Goal: Task Accomplishment & Management: Use online tool/utility

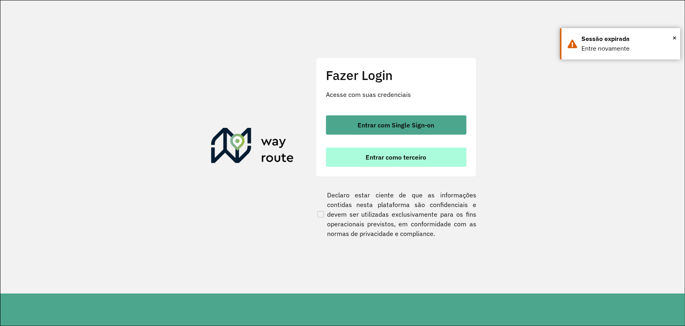
click at [364, 161] on button "Entrar como terceiro" at bounding box center [396, 156] width 141 height 19
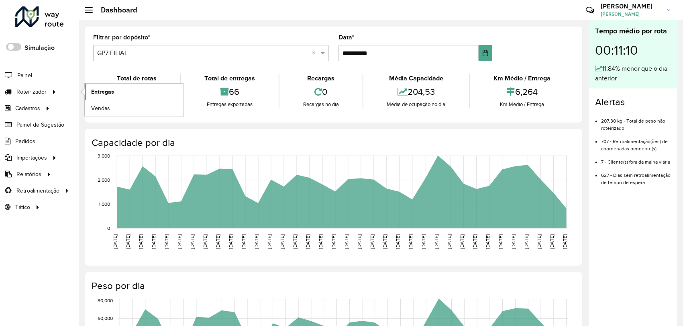
click at [90, 95] on link "Entregas" at bounding box center [134, 91] width 98 height 16
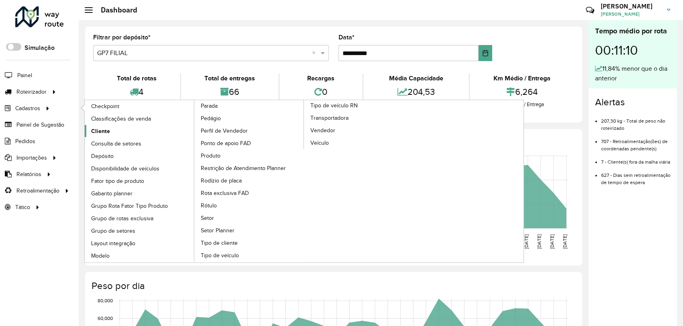
click at [108, 132] on span "Cliente" at bounding box center [100, 131] width 19 height 8
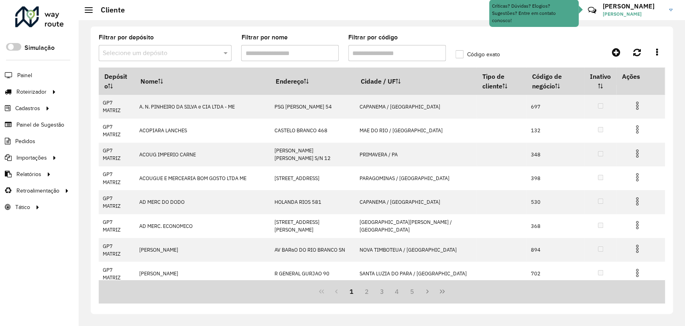
click at [210, 55] on input "text" at bounding box center [157, 54] width 109 height 10
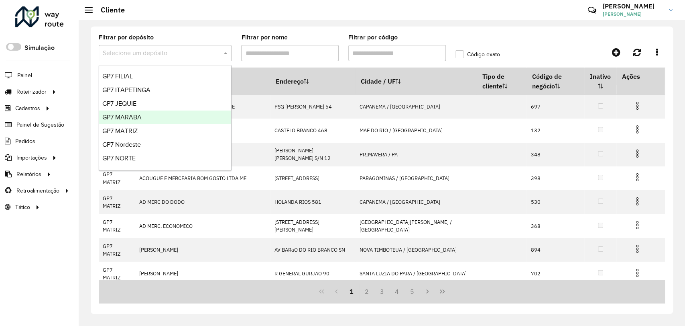
click at [186, 112] on div "GP7 MARABA" at bounding box center [165, 117] width 132 height 14
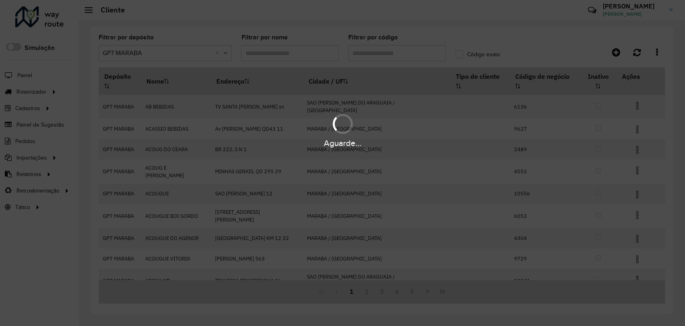
click at [358, 53] on div "Aguarde..." at bounding box center [342, 163] width 685 height 326
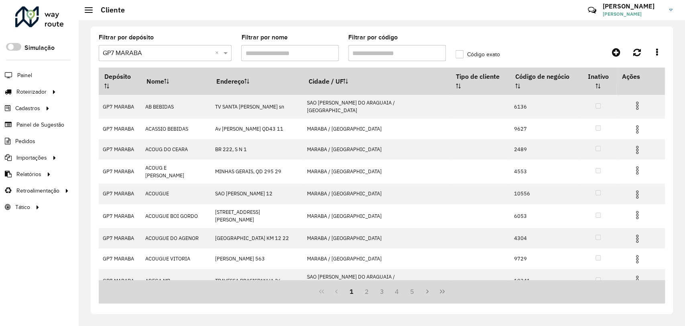
click at [358, 53] on input "Filtrar por código" at bounding box center [397, 53] width 98 height 16
paste input "*****"
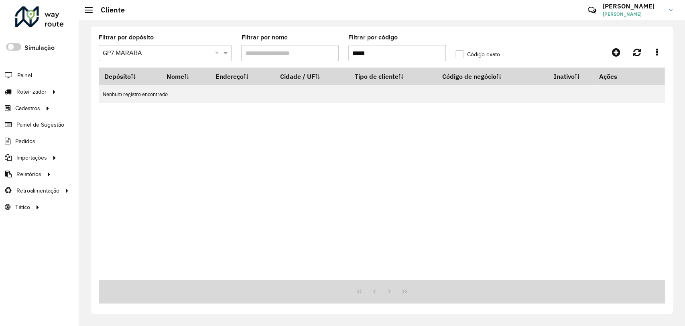
type input "*****"
click at [458, 55] on label "Código exato" at bounding box center [478, 54] width 45 height 8
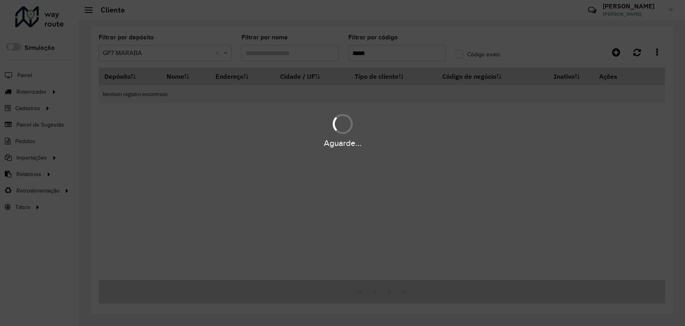
click at [394, 59] on div "Aguarde..." at bounding box center [342, 163] width 685 height 326
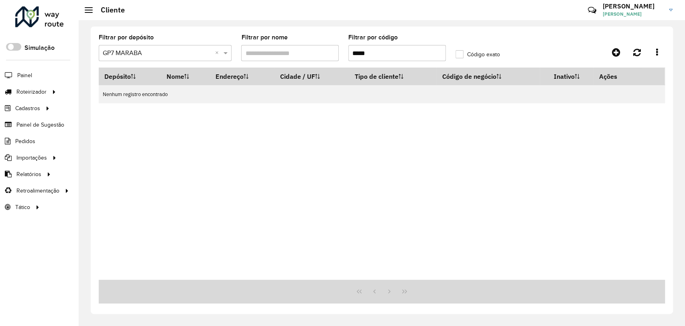
click at [395, 55] on input "*****" at bounding box center [397, 53] width 98 height 16
click at [362, 49] on input "*****" at bounding box center [397, 53] width 98 height 16
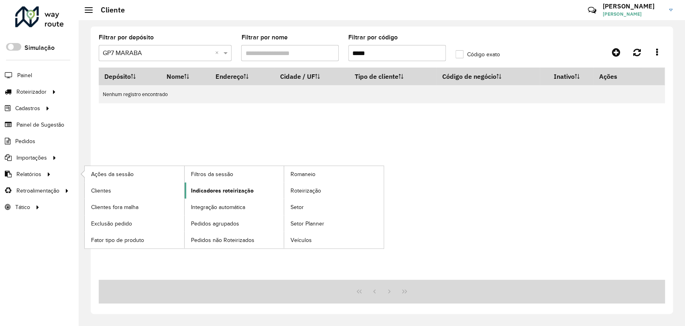
click at [204, 188] on span "Indicadores roteirização" at bounding box center [222, 190] width 63 height 8
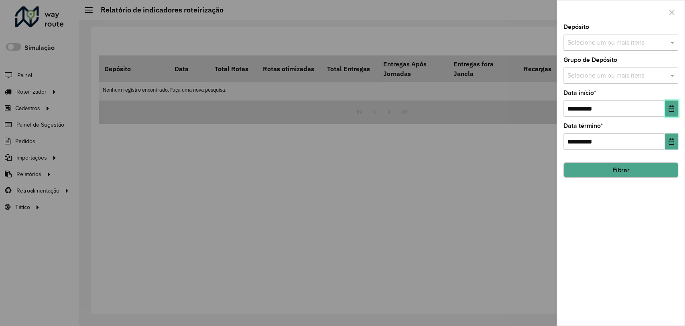
click at [671, 108] on icon "Choose Date" at bounding box center [671, 108] width 6 height 6
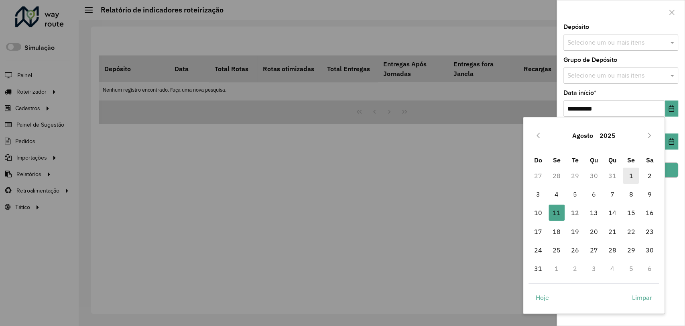
click at [625, 179] on span "1" at bounding box center [631, 175] width 16 height 16
type input "**********"
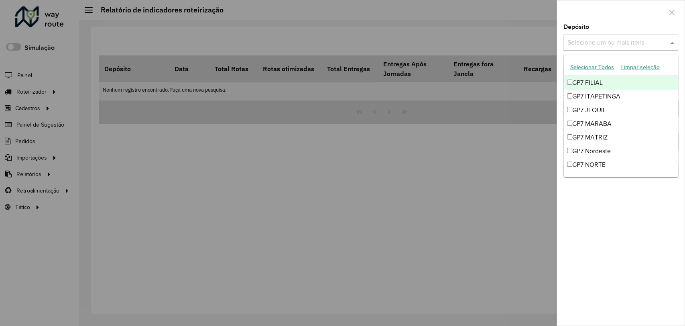
click at [614, 43] on input "text" at bounding box center [617, 43] width 103 height 10
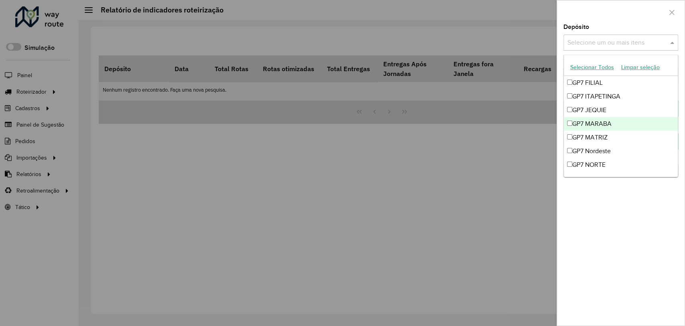
click at [613, 129] on div "GP7 MARABA" at bounding box center [621, 124] width 114 height 14
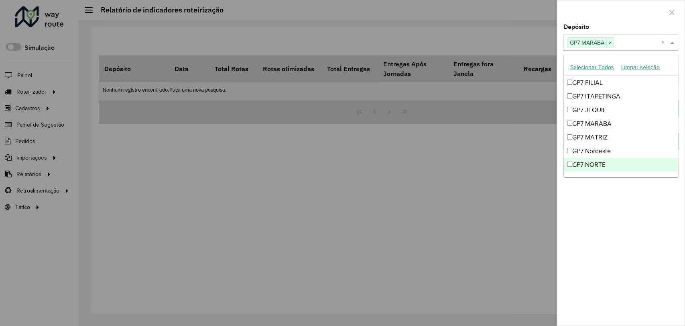
click at [617, 250] on div "**********" at bounding box center [621, 174] width 128 height 301
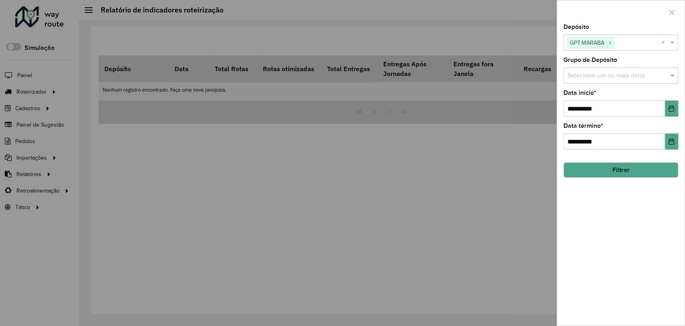
click at [643, 169] on button "Filtrar" at bounding box center [621, 169] width 115 height 15
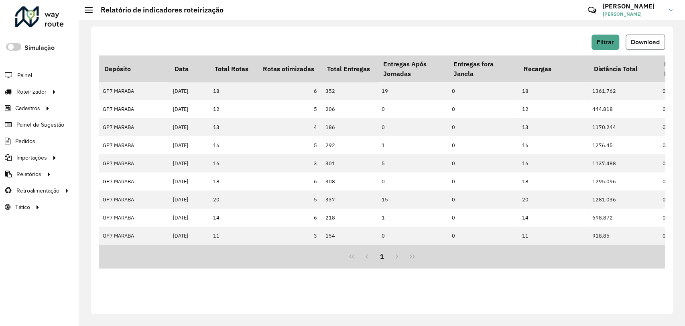
click at [649, 47] on button "Download" at bounding box center [645, 42] width 39 height 15
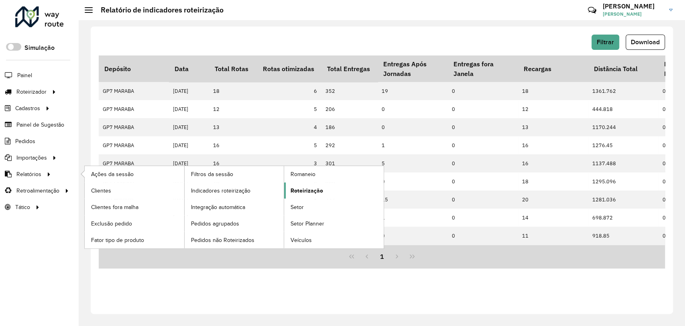
click at [310, 187] on span "Roteirização" at bounding box center [307, 190] width 33 height 8
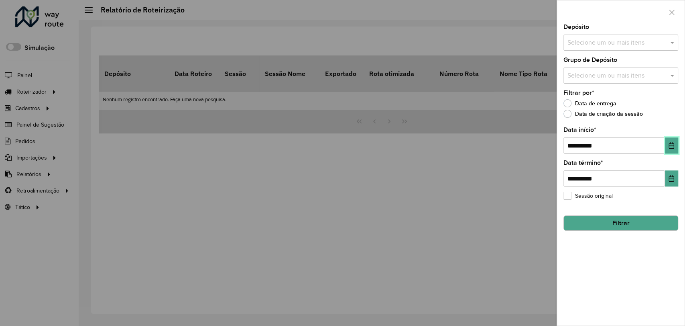
click at [671, 147] on icon "Choose Date" at bounding box center [671, 145] width 6 height 6
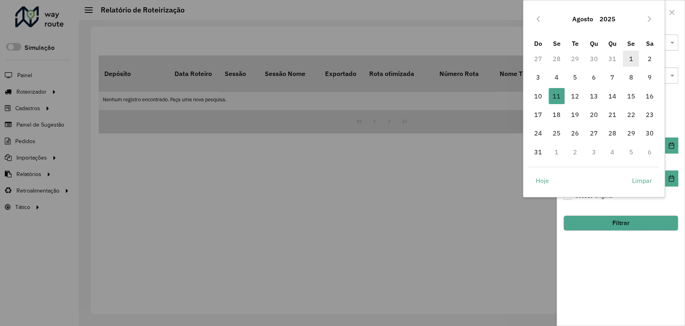
click at [627, 59] on span "1" at bounding box center [631, 59] width 16 height 16
type input "**********"
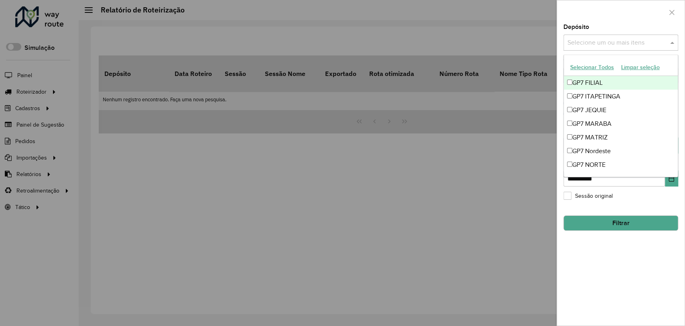
click at [617, 42] on input "text" at bounding box center [617, 43] width 103 height 10
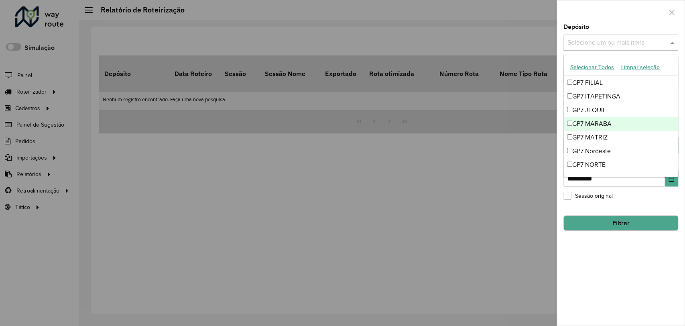
click at [598, 124] on div "GP7 MARABA" at bounding box center [621, 124] width 114 height 14
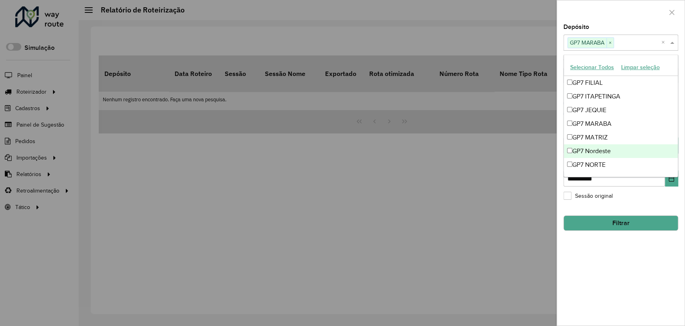
click at [624, 230] on button "Filtrar" at bounding box center [621, 222] width 115 height 15
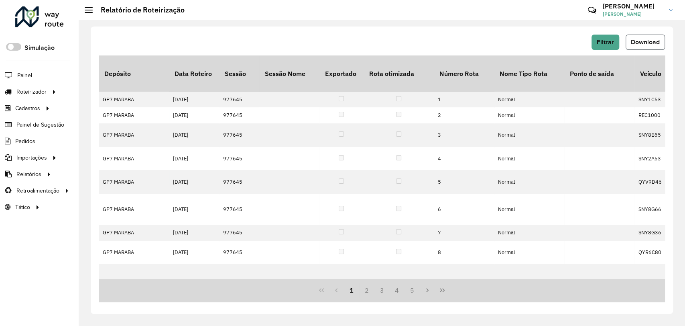
click at [652, 41] on span "Download" at bounding box center [645, 42] width 29 height 7
click at [31, 143] on span "Pedidos" at bounding box center [25, 141] width 21 height 8
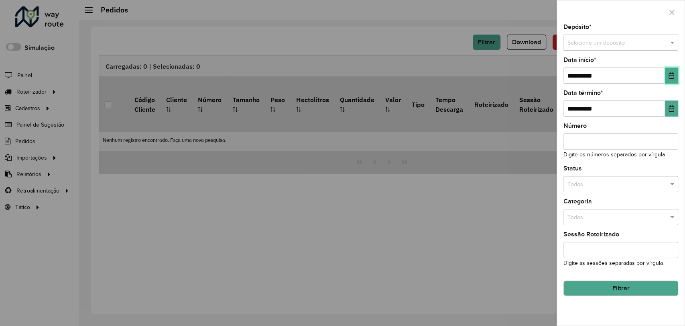
click at [668, 78] on icon "Choose Date" at bounding box center [671, 75] width 6 height 6
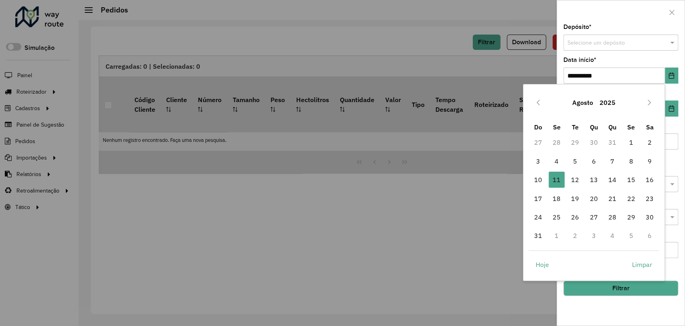
click at [623, 142] on td "1" at bounding box center [631, 142] width 18 height 18
click at [627, 143] on span "1" at bounding box center [631, 142] width 16 height 16
type input "**********"
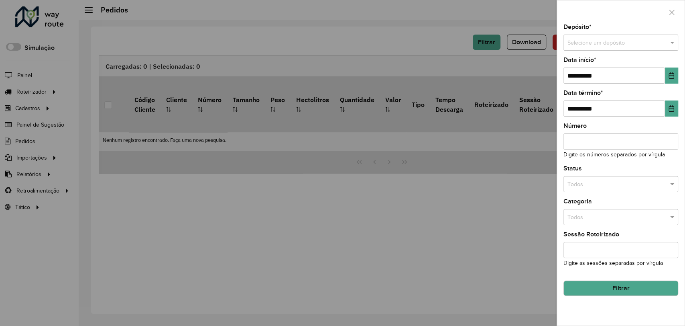
click at [620, 39] on input "text" at bounding box center [613, 43] width 91 height 9
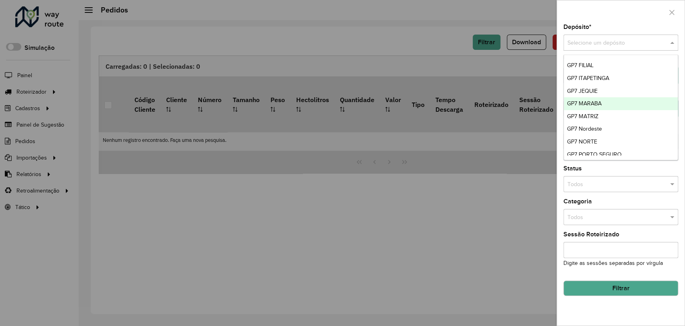
click at [620, 104] on div "GP7 MARABA" at bounding box center [621, 103] width 114 height 13
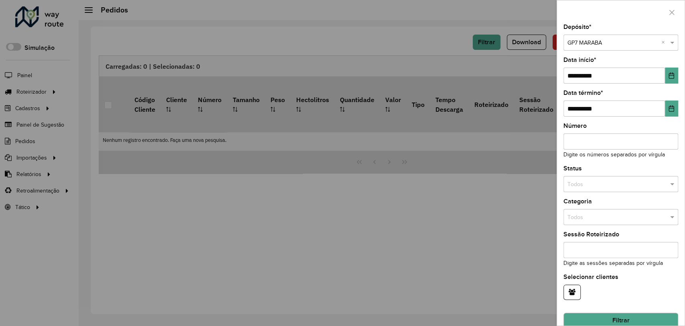
click at [648, 318] on button "Filtrar" at bounding box center [621, 319] width 115 height 15
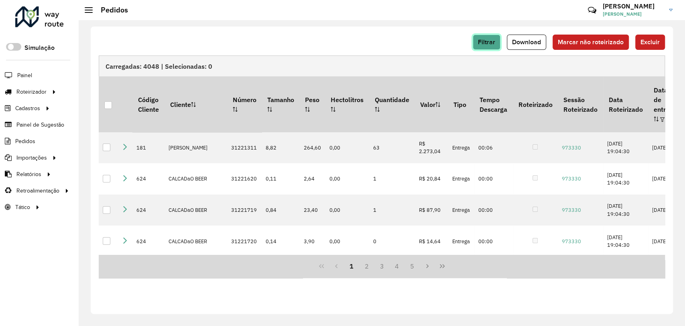
click at [491, 42] on span "Filtrar" at bounding box center [486, 42] width 17 height 7
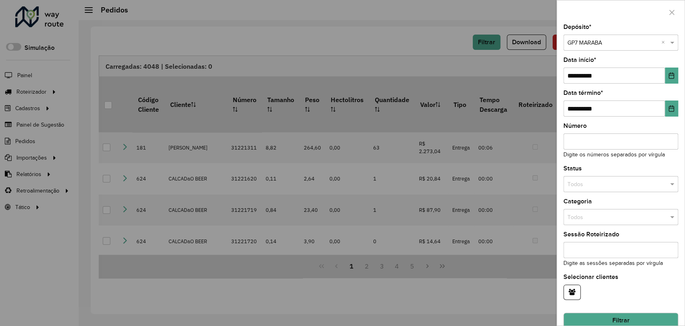
click at [529, 41] on div at bounding box center [342, 163] width 685 height 326
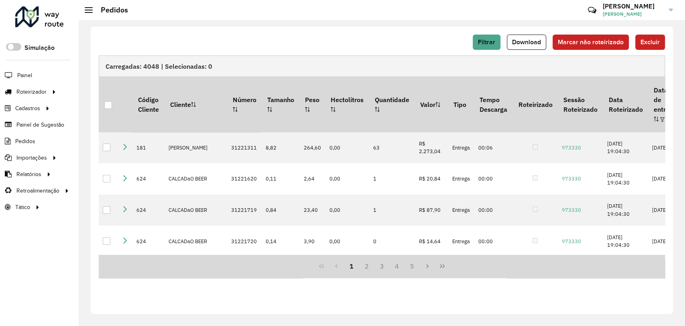
click at [529, 41] on span "Download" at bounding box center [526, 42] width 29 height 7
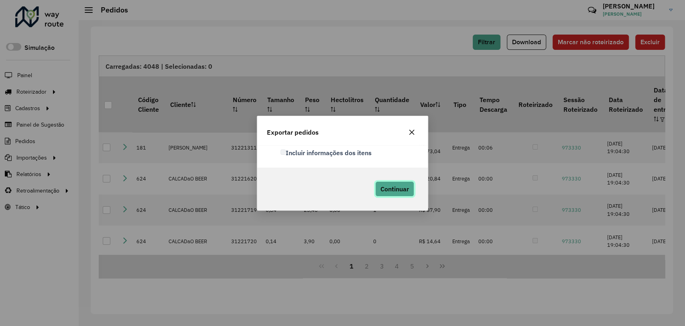
click at [400, 185] on span "Continuar" at bounding box center [395, 189] width 29 height 8
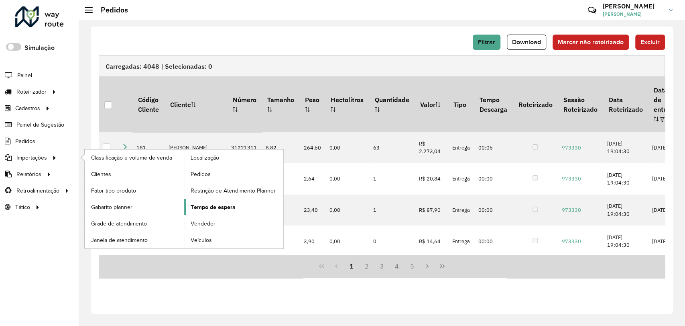
click at [213, 210] on span "Tempo de espera" at bounding box center [213, 207] width 45 height 8
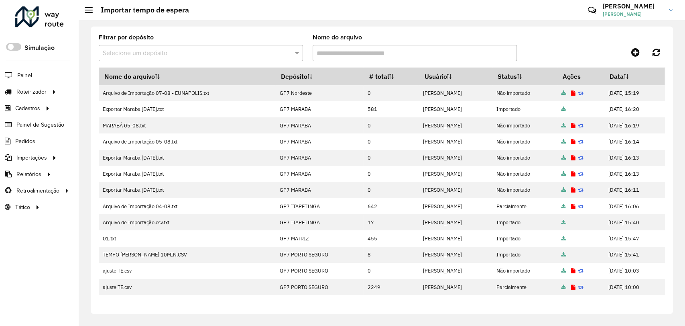
click at [282, 59] on div "Selecione um depósito" at bounding box center [201, 53] width 204 height 16
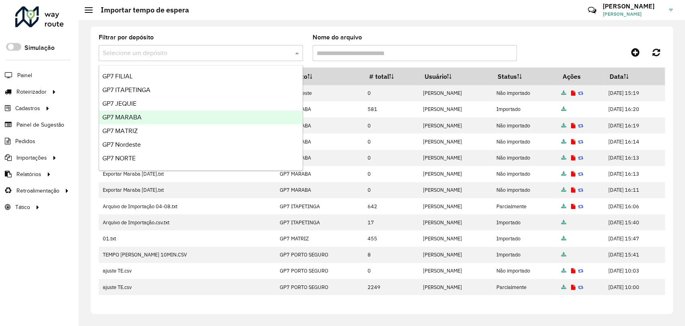
click at [235, 116] on div "GP7 MARABA" at bounding box center [201, 117] width 204 height 14
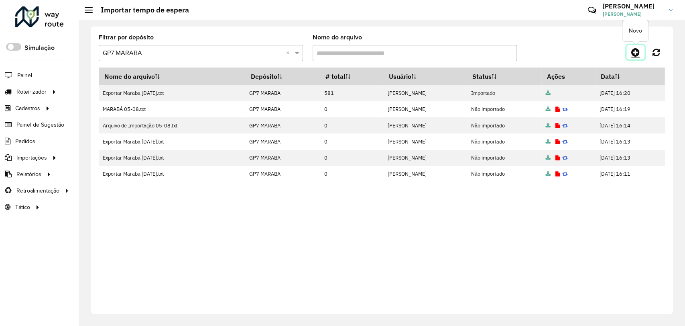
click at [635, 51] on icon at bounding box center [635, 52] width 8 height 10
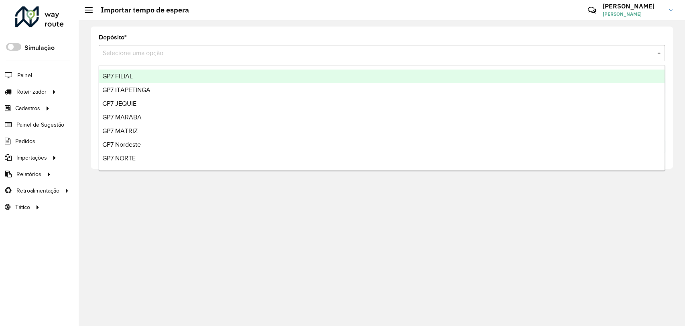
click at [178, 55] on input "text" at bounding box center [374, 54] width 542 height 10
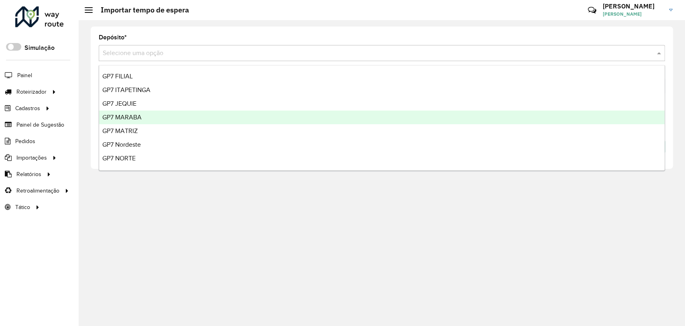
click at [145, 121] on div "GP7 MARABA" at bounding box center [382, 117] width 566 height 14
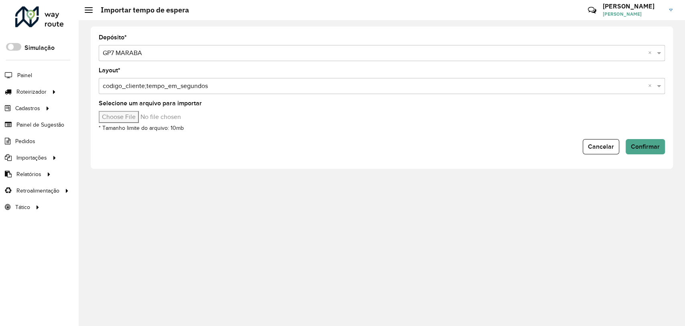
click at [138, 114] on input "Selecione um arquivo para importar" at bounding box center [167, 117] width 136 height 12
type input "**********"
click at [639, 152] on button "Confirmar" at bounding box center [645, 146] width 39 height 15
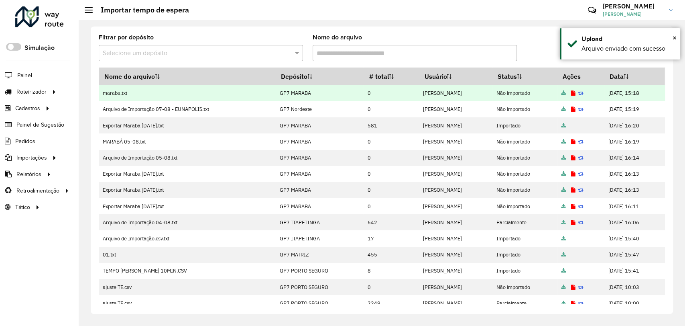
click at [571, 95] on icon at bounding box center [573, 93] width 4 height 5
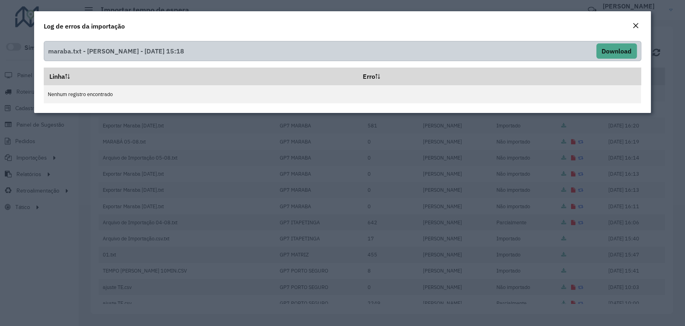
click at [642, 26] on div "Log de erros da importação" at bounding box center [342, 24] width 617 height 26
click at [636, 26] on em "Close" at bounding box center [636, 25] width 6 height 6
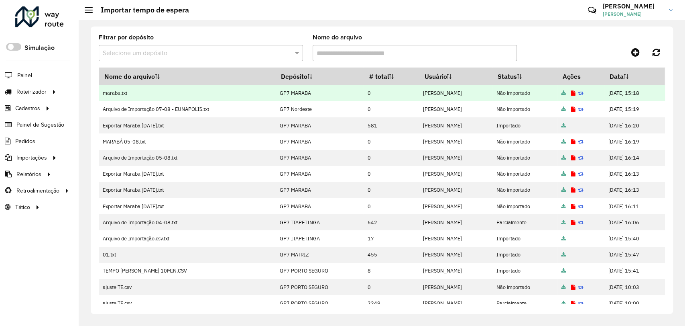
click at [561, 92] on icon at bounding box center [563, 93] width 5 height 5
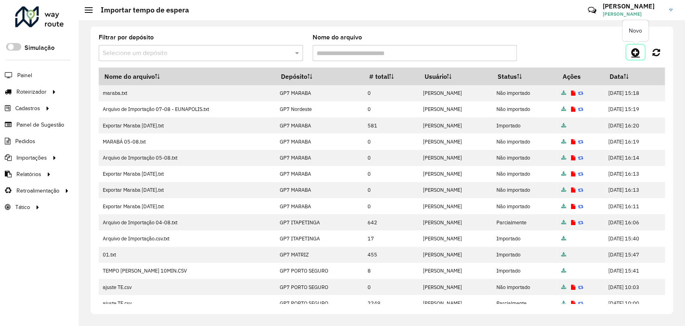
click at [639, 57] on icon at bounding box center [635, 52] width 8 height 10
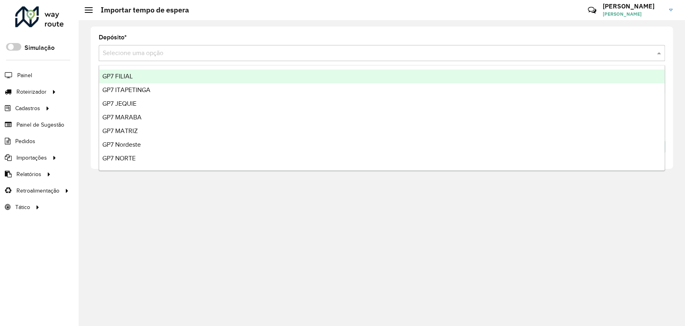
click at [172, 56] on input "text" at bounding box center [374, 54] width 542 height 10
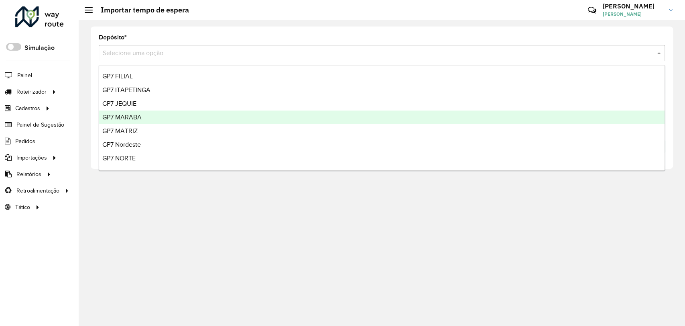
click at [149, 114] on div "GP7 MARABA" at bounding box center [382, 117] width 566 height 14
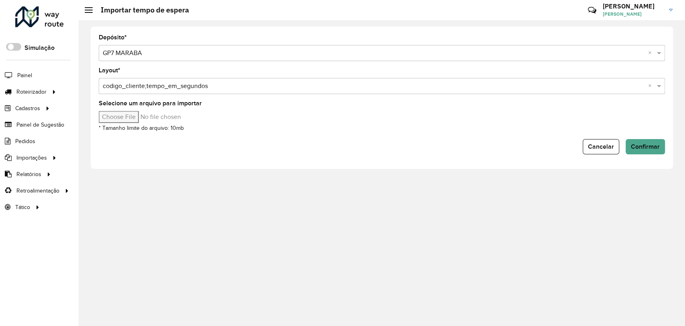
click at [122, 114] on input "Selecione um arquivo para importar" at bounding box center [167, 117] width 136 height 12
type input "**********"
click at [640, 150] on button "Confirmar" at bounding box center [645, 146] width 39 height 15
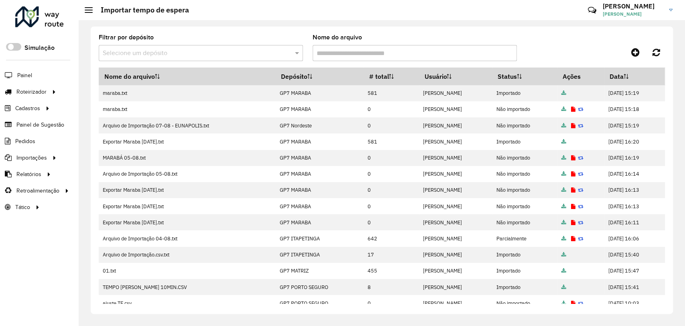
click at [96, 51] on formly-field "Filtrar por depósito Selecione um depósito" at bounding box center [201, 51] width 214 height 33
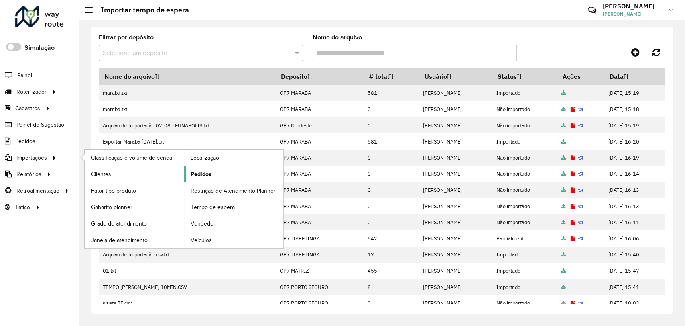
click at [211, 170] on link "Pedidos" at bounding box center [233, 174] width 99 height 16
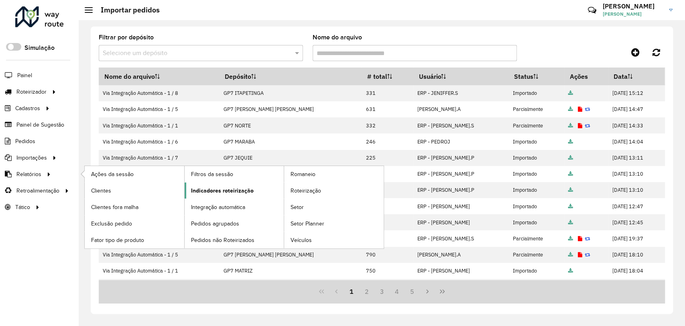
click at [241, 188] on span "Indicadores roteirização" at bounding box center [222, 190] width 63 height 8
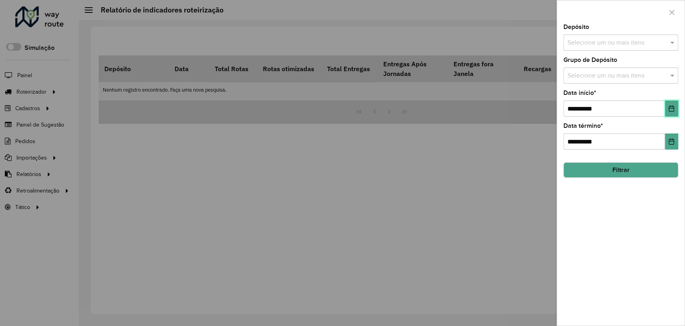
click at [676, 111] on button "Choose Date" at bounding box center [671, 108] width 13 height 16
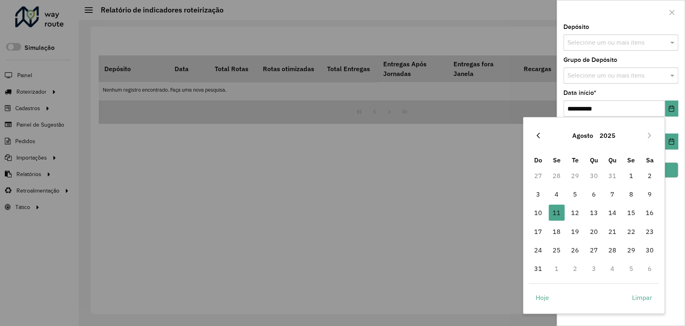
click at [538, 134] on icon "Previous Month" at bounding box center [538, 135] width 6 height 6
click at [572, 171] on span "1" at bounding box center [575, 175] width 16 height 16
type input "**********"
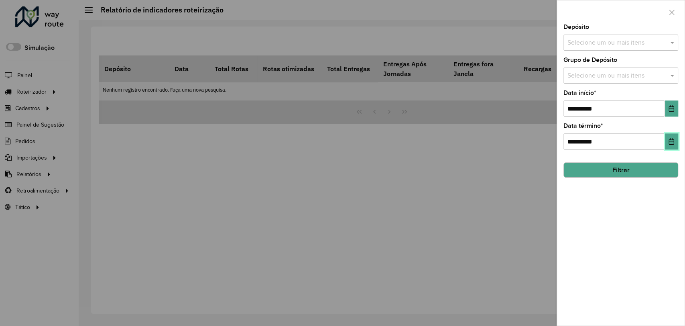
click at [668, 146] on button "Choose Date" at bounding box center [671, 141] width 13 height 16
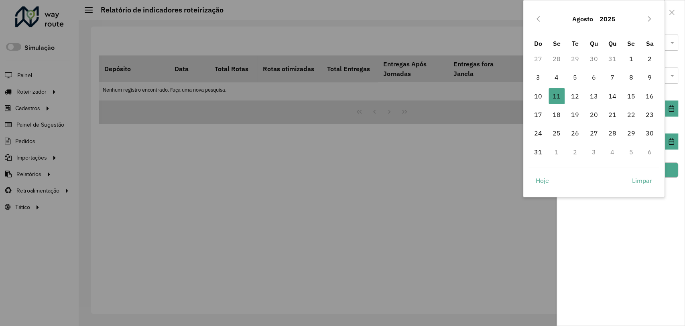
click at [545, 18] on div "Agosto 2025" at bounding box center [594, 19] width 130 height 26
click at [540, 16] on icon "Previous Month" at bounding box center [538, 19] width 6 height 6
click at [616, 129] on span "31" at bounding box center [613, 133] width 16 height 16
type input "**********"
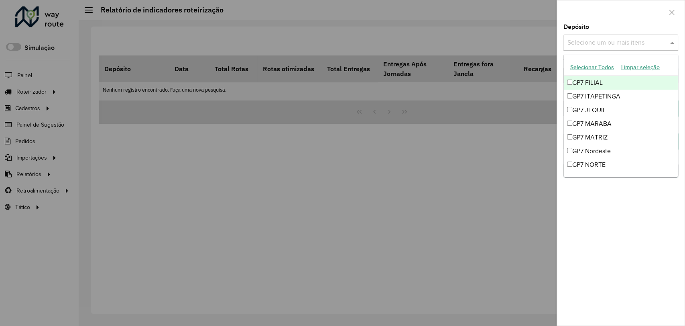
click at [617, 39] on input "text" at bounding box center [617, 43] width 103 height 10
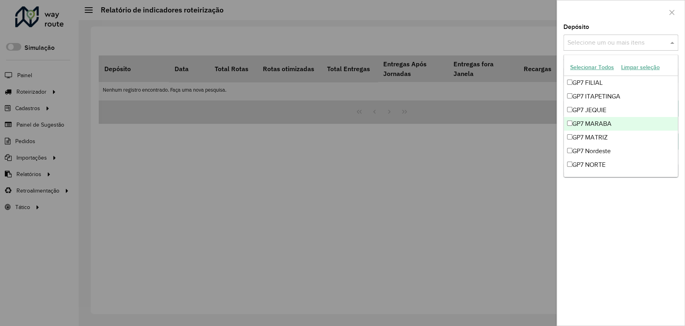
click at [599, 124] on div "GP7 MARABA" at bounding box center [621, 124] width 114 height 14
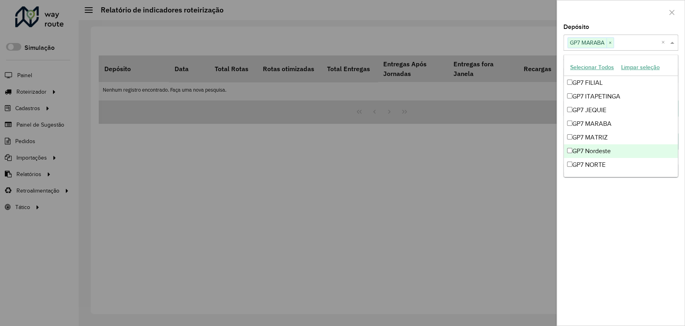
click at [596, 225] on div "**********" at bounding box center [621, 174] width 128 height 301
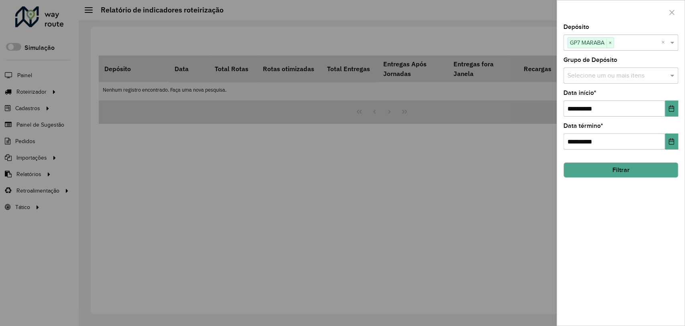
click at [597, 171] on button "Filtrar" at bounding box center [621, 169] width 115 height 15
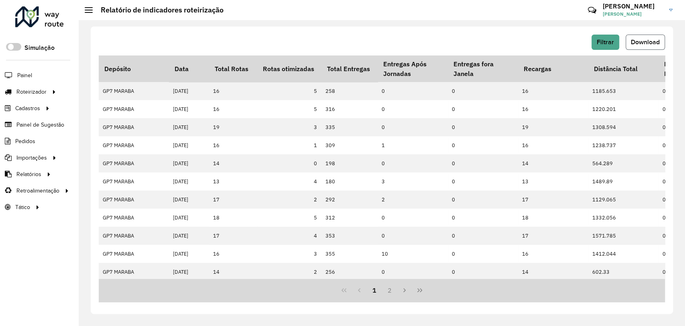
click at [646, 46] on button "Download" at bounding box center [645, 42] width 39 height 15
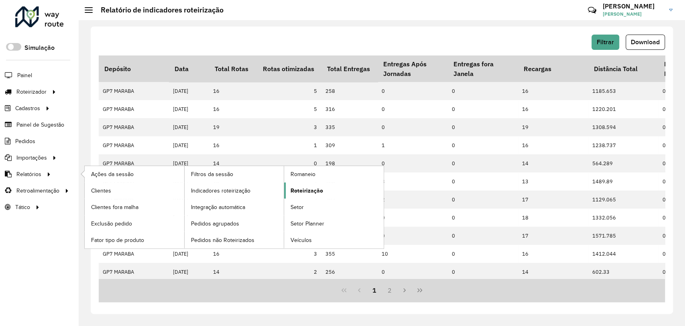
click at [301, 190] on span "Roteirização" at bounding box center [307, 190] width 33 height 8
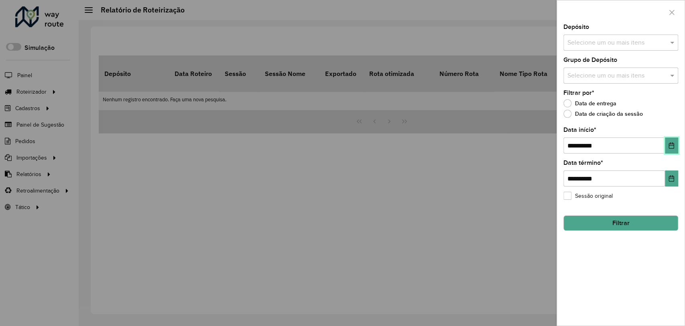
click at [672, 145] on icon "Choose Date" at bounding box center [671, 145] width 6 height 6
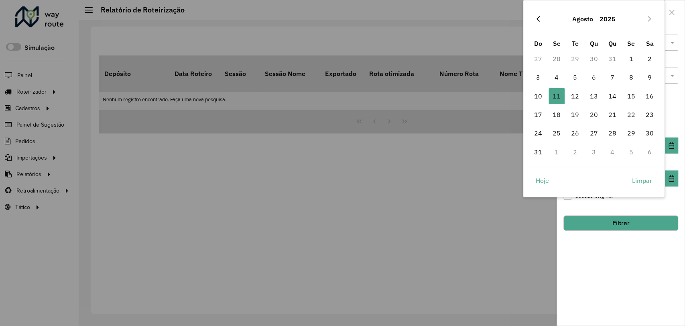
click at [542, 14] on button "Previous Month" at bounding box center [538, 18] width 13 height 13
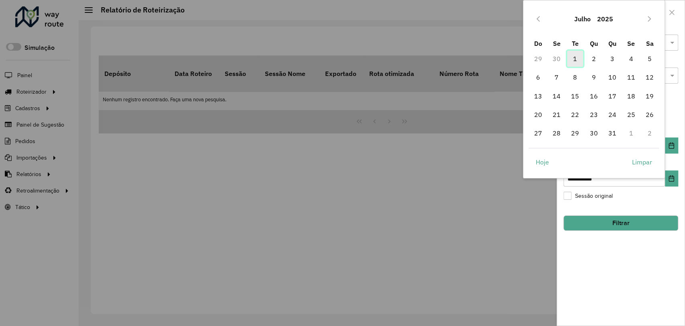
click at [575, 59] on span "1" at bounding box center [575, 59] width 16 height 16
type input "**********"
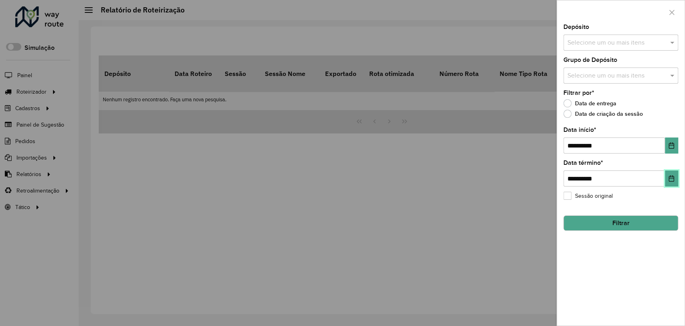
click at [676, 184] on button "Choose Date" at bounding box center [671, 178] width 13 height 16
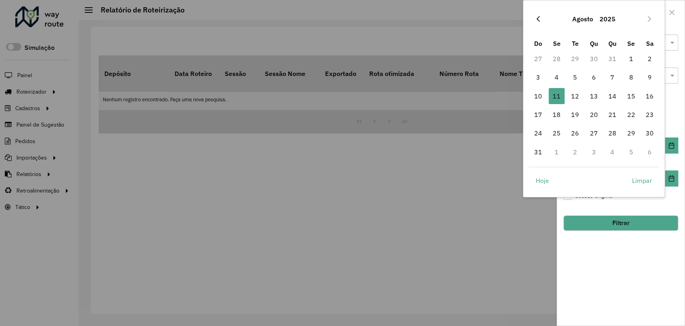
click at [540, 16] on icon "Previous Month" at bounding box center [538, 19] width 6 height 6
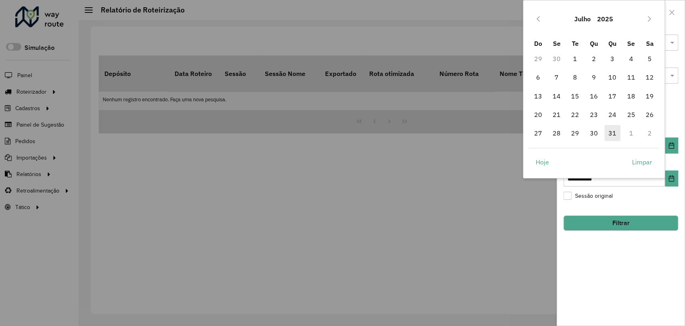
click at [619, 136] on span "31" at bounding box center [613, 133] width 16 height 16
type input "**********"
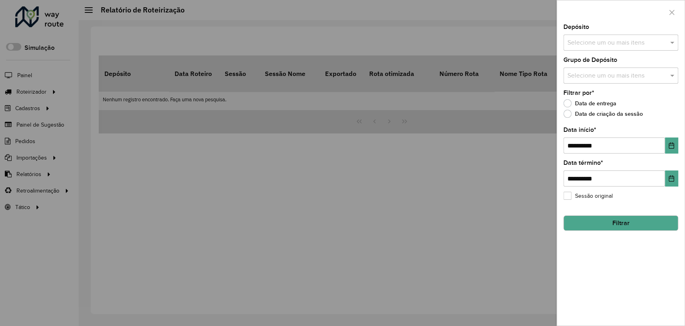
click at [611, 47] on div "Selecione um ou mais itens" at bounding box center [621, 43] width 115 height 16
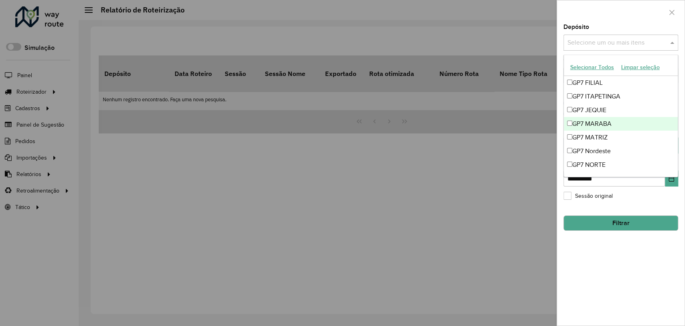
click at [607, 122] on div "GP7 MARABA" at bounding box center [621, 124] width 114 height 14
click at [639, 225] on button "Filtrar" at bounding box center [621, 222] width 115 height 15
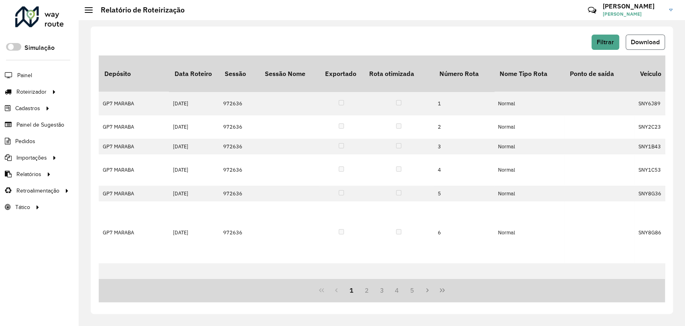
click at [639, 43] on span "Download" at bounding box center [645, 42] width 29 height 7
click at [34, 142] on span "Pedidos" at bounding box center [25, 141] width 21 height 8
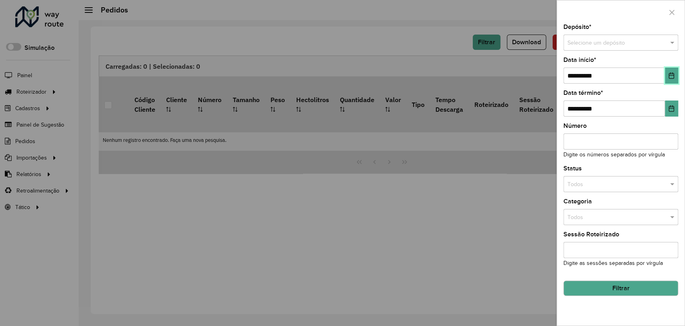
click at [668, 78] on icon "Choose Date" at bounding box center [671, 75] width 6 height 6
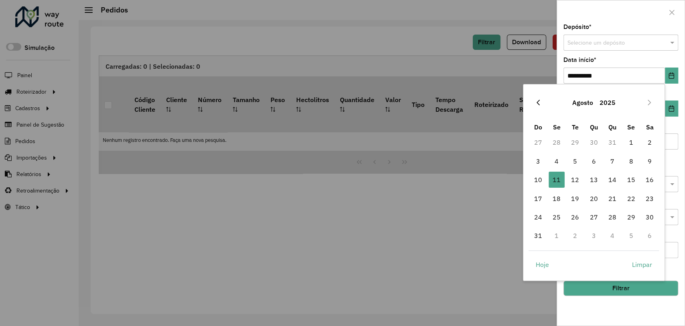
click at [532, 105] on button "Previous Month" at bounding box center [538, 102] width 13 height 13
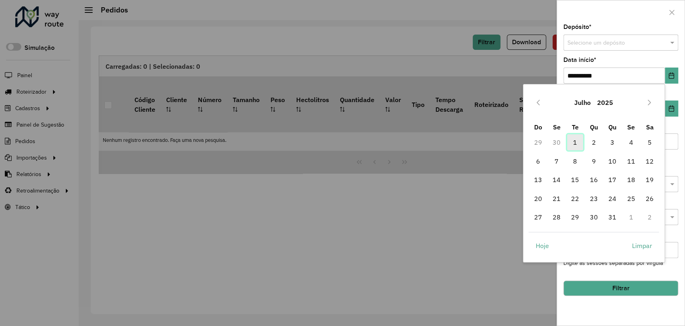
click at [575, 139] on span "1" at bounding box center [575, 142] width 16 height 16
type input "**********"
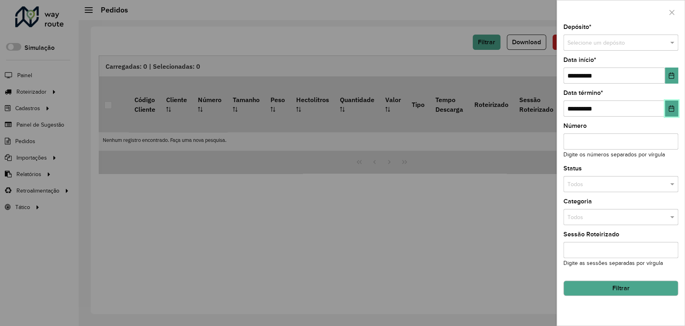
click at [670, 107] on icon "Choose Date" at bounding box center [671, 108] width 6 height 6
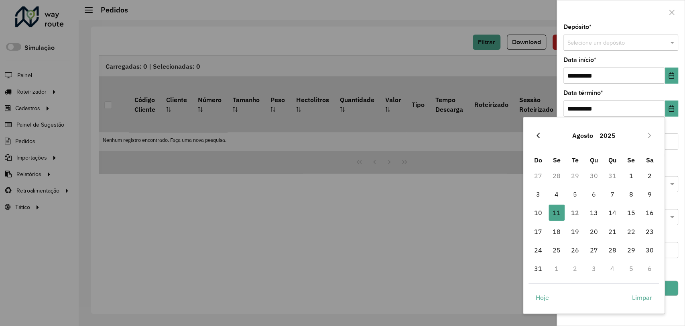
click at [537, 139] on button "Previous Month" at bounding box center [538, 135] width 13 height 13
click at [615, 250] on span "31" at bounding box center [613, 250] width 16 height 16
type input "**********"
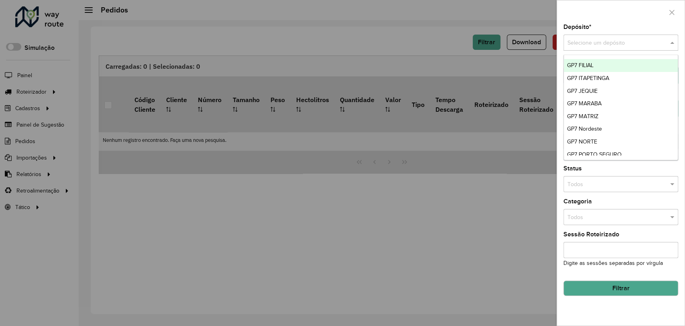
click at [596, 37] on div "Selecione um depósito" at bounding box center [621, 43] width 115 height 16
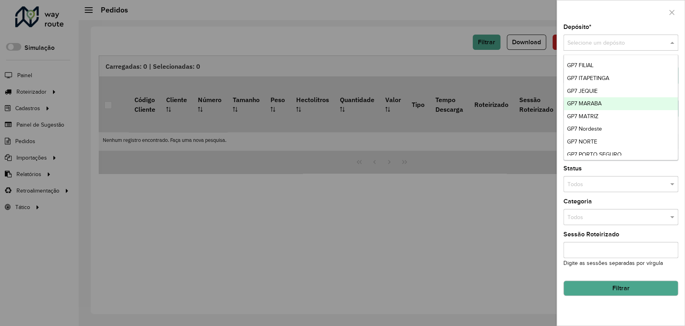
click at [606, 100] on div "GP7 MARABA" at bounding box center [621, 103] width 114 height 13
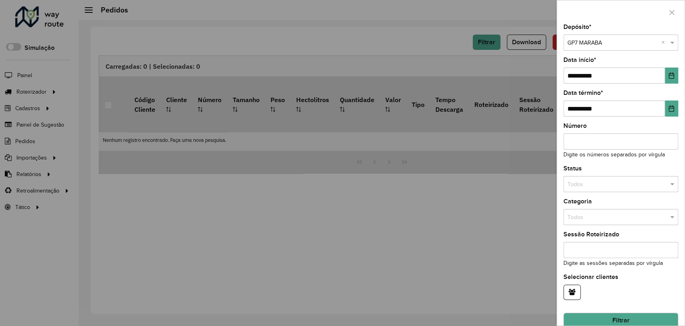
click at [615, 316] on button "Filtrar" at bounding box center [621, 319] width 115 height 15
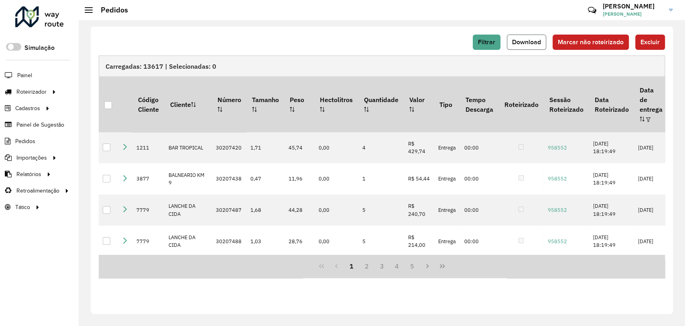
click at [527, 43] on span "Download" at bounding box center [526, 42] width 29 height 7
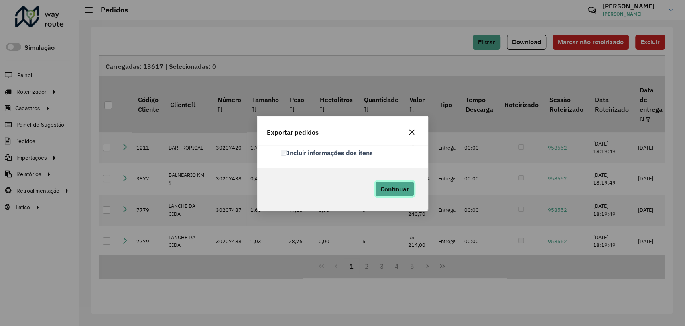
click at [389, 194] on button "Continuar" at bounding box center [394, 188] width 39 height 15
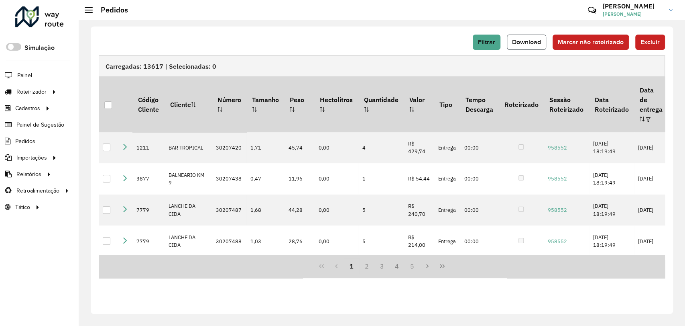
click at [524, 37] on button "Download" at bounding box center [526, 42] width 39 height 15
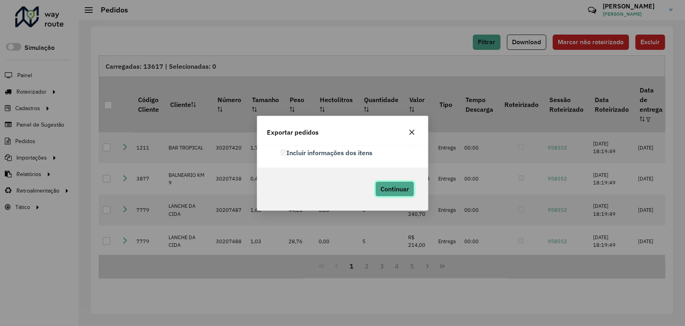
click at [390, 187] on span "Continuar" at bounding box center [395, 189] width 29 height 8
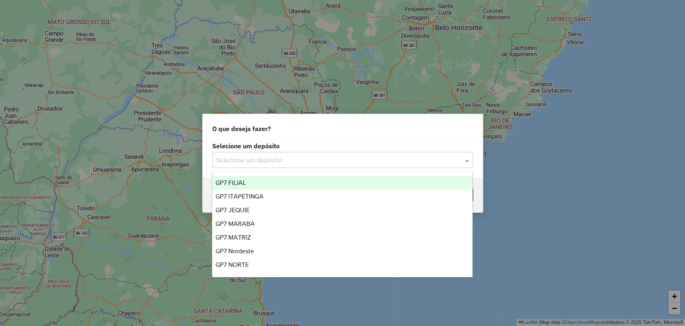
click at [269, 163] on input "text" at bounding box center [334, 160] width 237 height 10
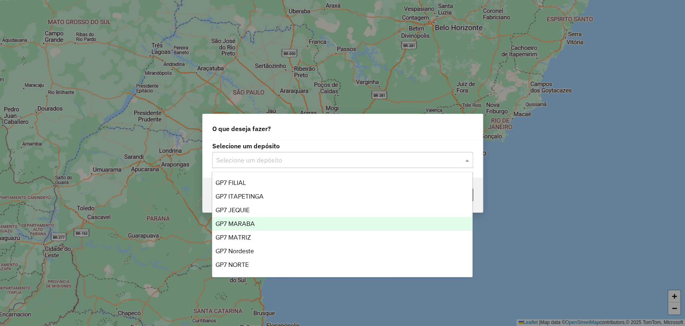
click at [259, 224] on div "GP7 MARABA" at bounding box center [342, 224] width 260 height 14
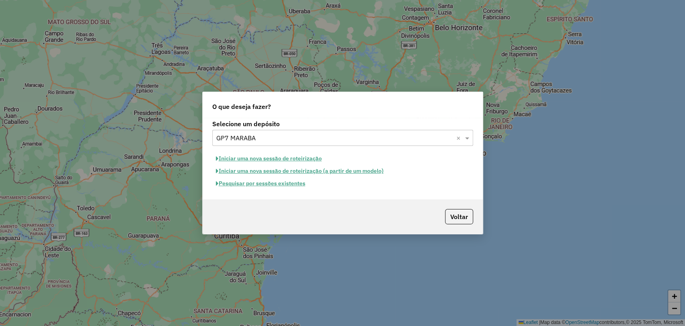
click at [260, 184] on button "Pesquisar por sessões existentes" at bounding box center [260, 183] width 97 height 12
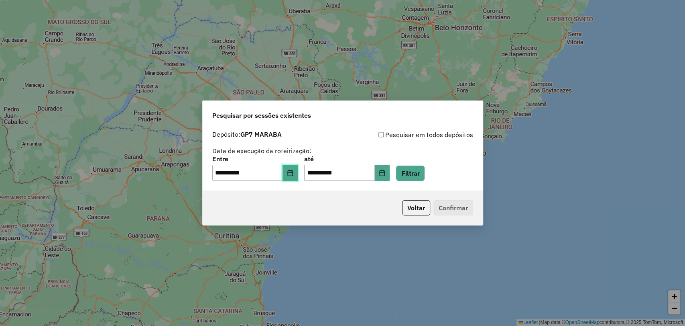
click at [292, 175] on icon "Choose Date" at bounding box center [290, 172] width 6 height 6
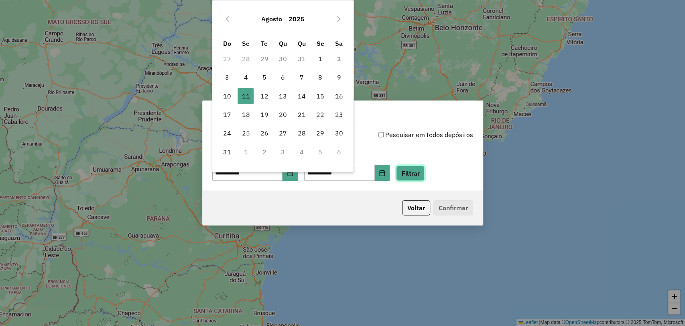
click at [413, 168] on button "Filtrar" at bounding box center [410, 172] width 29 height 15
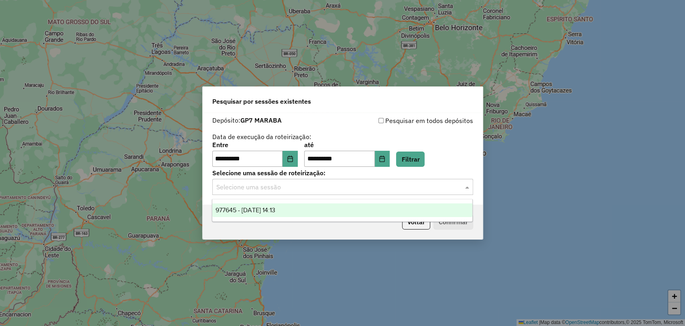
click at [392, 187] on input "text" at bounding box center [334, 187] width 237 height 10
click at [368, 212] on div "977645 - 11/08/2025 14:13" at bounding box center [342, 210] width 260 height 14
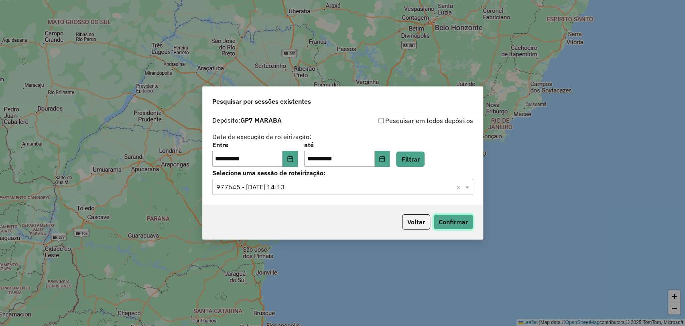
click at [471, 222] on button "Confirmar" at bounding box center [454, 221] width 40 height 15
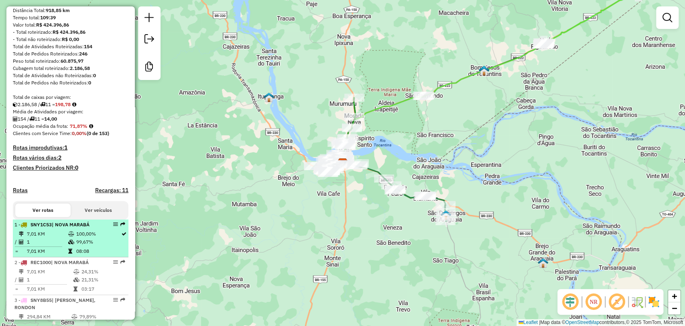
scroll to position [134, 0]
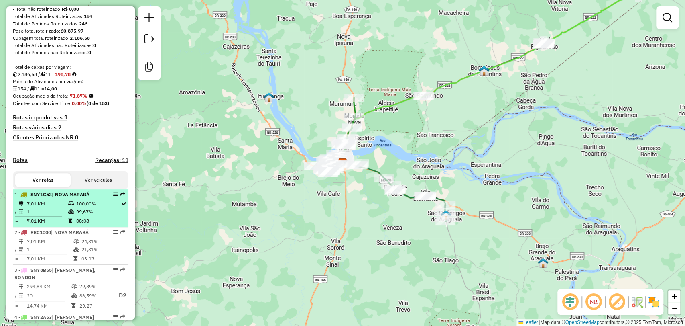
click at [56, 225] on td "7,01 KM" at bounding box center [46, 221] width 41 height 8
select select "**********"
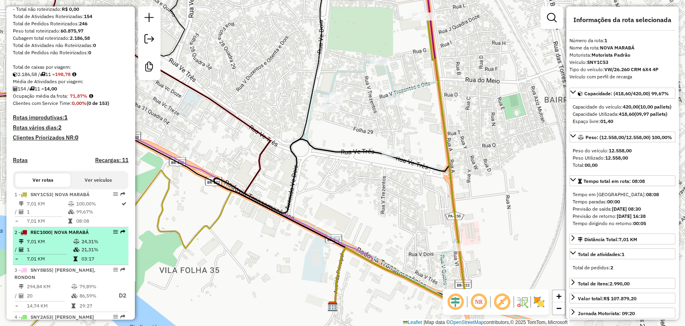
click at [61, 245] on td "7,01 KM" at bounding box center [49, 241] width 47 height 8
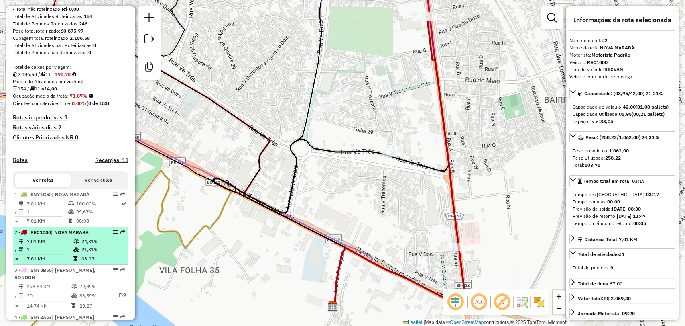
click at [61, 245] on td "7,01 KM" at bounding box center [49, 241] width 47 height 8
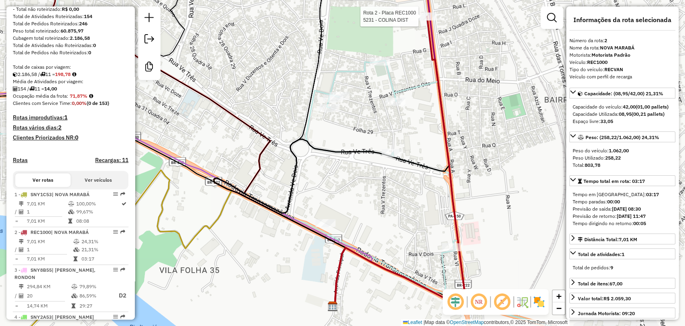
click at [413, 20] on div at bounding box center [421, 16] width 20 height 8
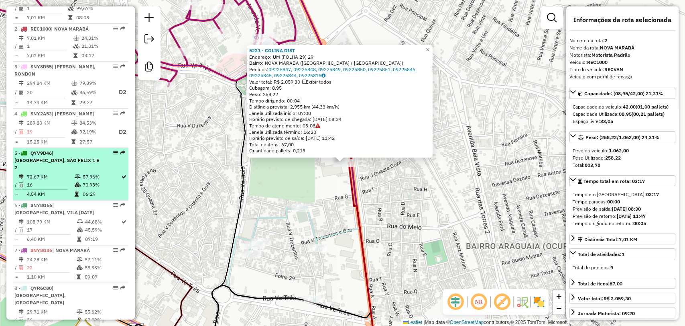
scroll to position [271, 0]
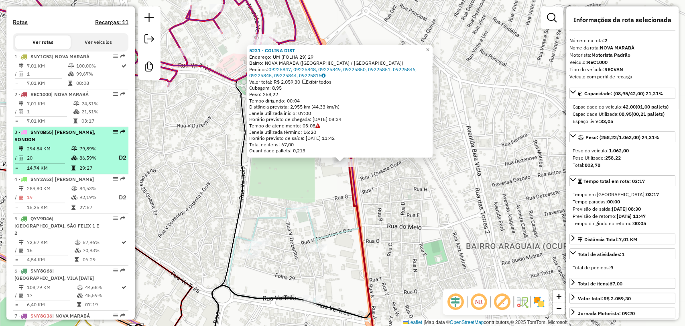
click at [105, 163] on td "86,59%" at bounding box center [95, 158] width 32 height 10
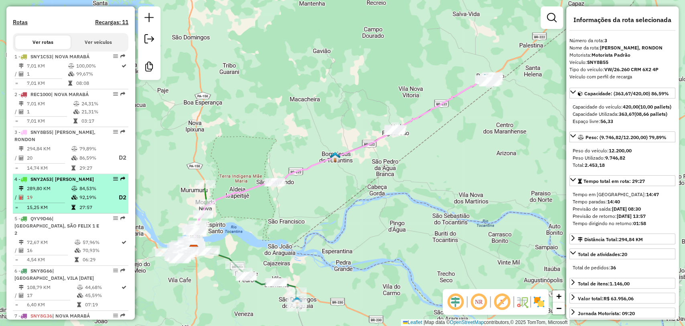
click at [100, 183] on div "4 - SNY2A53 | [PERSON_NAME]" at bounding box center [70, 178] width 112 height 7
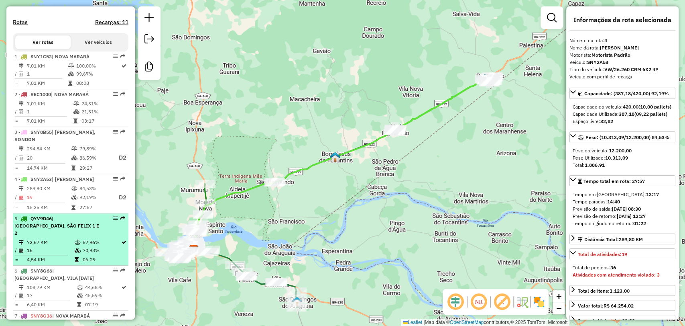
click at [23, 236] on span "| [GEOGRAPHIC_DATA], SÃO FELIX 1 E 2" at bounding box center [56, 225] width 85 height 20
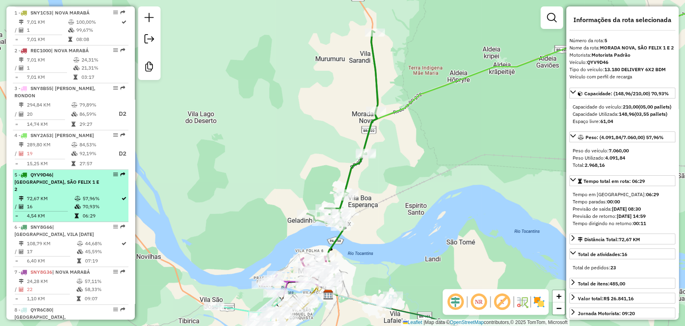
scroll to position [316, 0]
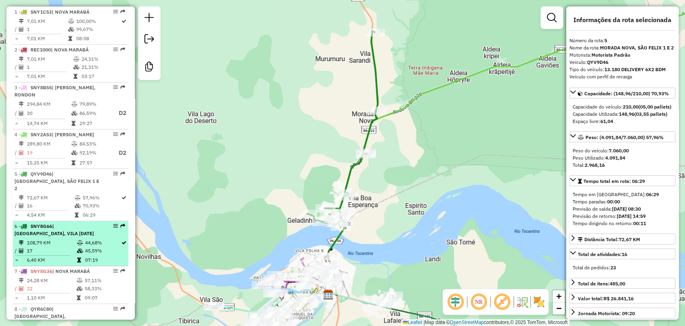
click at [37, 254] on td "17" at bounding box center [51, 250] width 50 height 8
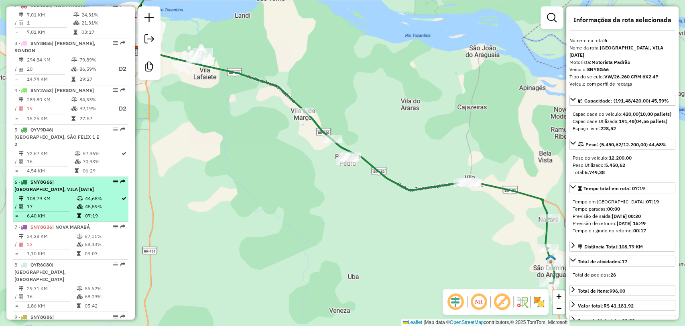
scroll to position [360, 0]
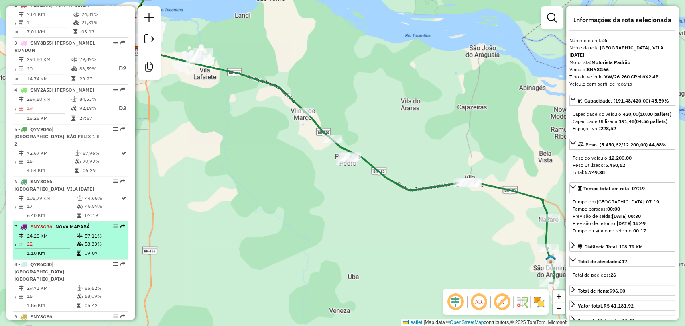
click at [35, 255] on td "1,10 KM" at bounding box center [51, 253] width 50 height 8
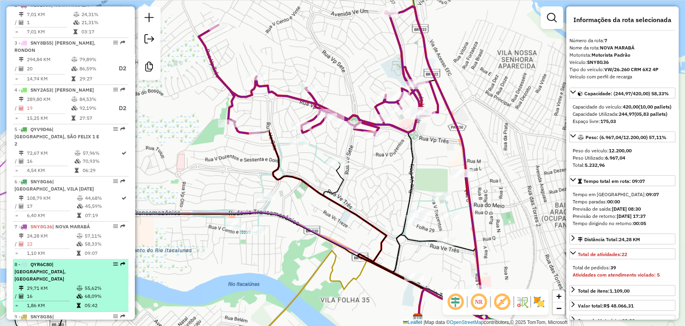
scroll to position [405, 0]
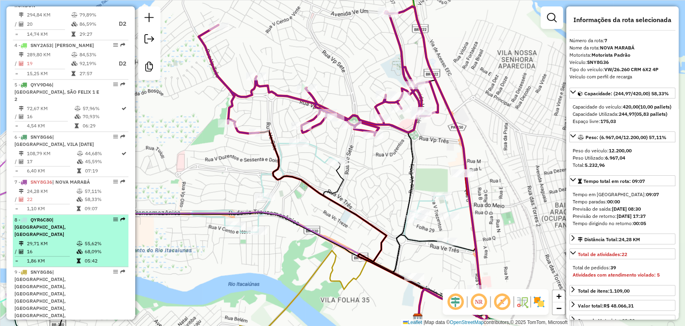
click at [28, 238] on li "8 - QYR6C80 | [GEOGRAPHIC_DATA], [GEOGRAPHIC_DATA] 29,71 KM 55,62% / 16 68,09% …" at bounding box center [71, 240] width 116 height 52
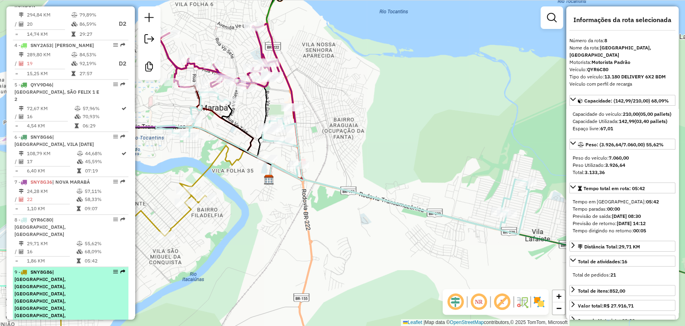
click at [47, 281] on span "| [GEOGRAPHIC_DATA], [GEOGRAPHIC_DATA], [GEOGRAPHIC_DATA], [GEOGRAPHIC_DATA], […" at bounding box center [39, 301] width 51 height 64
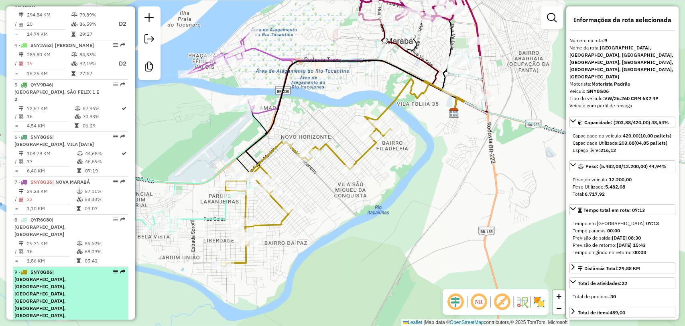
click at [47, 281] on span "| [GEOGRAPHIC_DATA], [GEOGRAPHIC_DATA], [GEOGRAPHIC_DATA], [GEOGRAPHIC_DATA], […" at bounding box center [39, 301] width 51 height 64
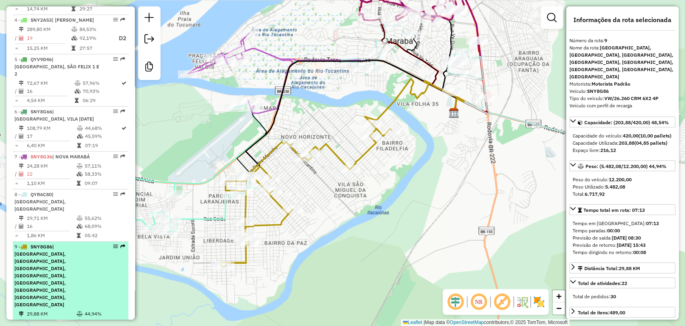
scroll to position [495, 0]
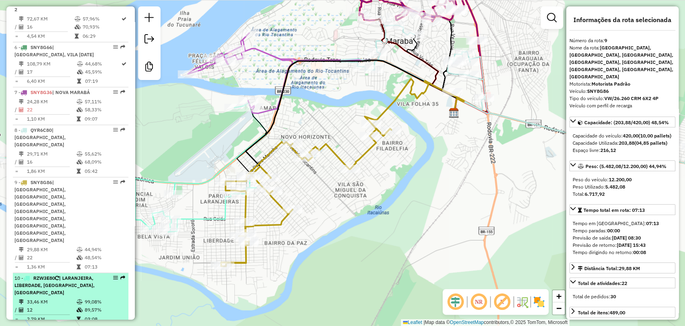
click at [39, 273] on li "10 - RZW3E80 | [GEOGRAPHIC_DATA], LIBERDADE, [GEOGRAPHIC_DATA], [GEOGRAPHIC_DAT…" at bounding box center [71, 299] width 116 height 52
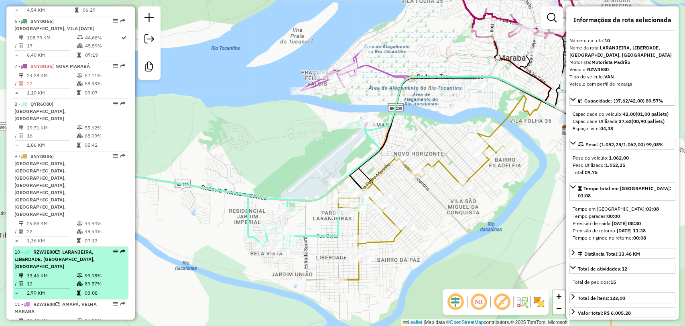
scroll to position [522, 0]
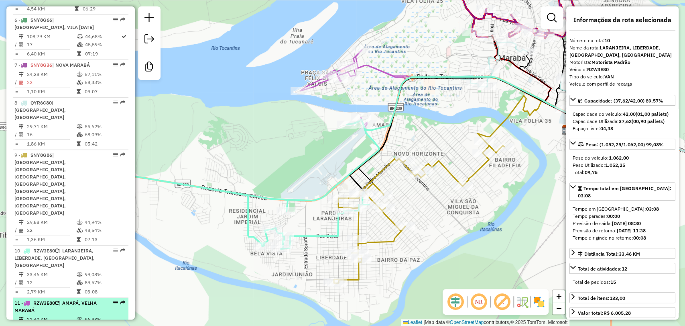
click at [55, 315] on td "21,40 KM" at bounding box center [51, 319] width 50 height 8
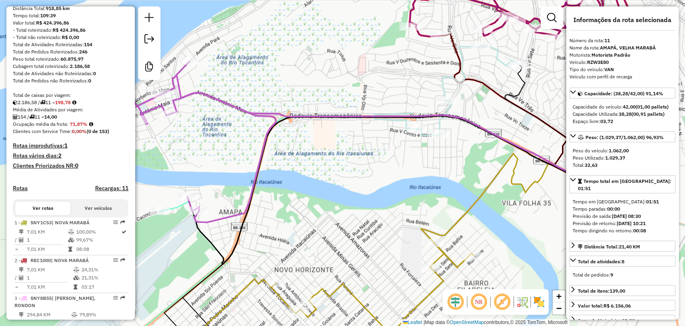
scroll to position [0, 0]
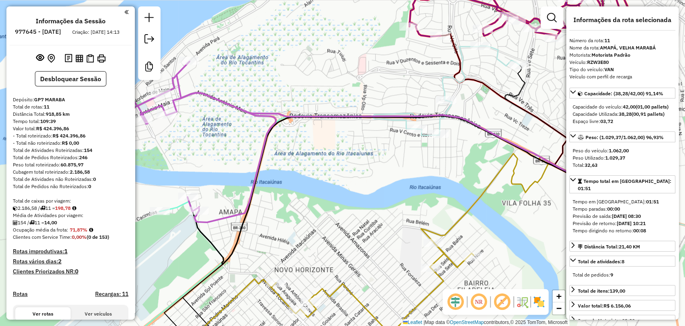
click at [328, 59] on div "Janela de atendimento Grade de atendimento Capacidade Transportadoras Veículos …" at bounding box center [342, 163] width 685 height 326
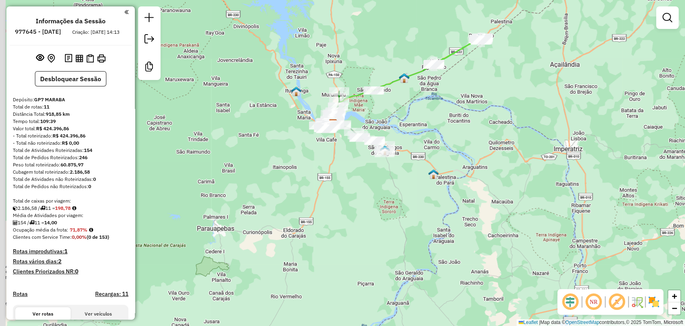
drag, startPoint x: 350, startPoint y: 78, endPoint x: 367, endPoint y: 113, distance: 39.3
click at [367, 112] on div "Janela de atendimento Grade de atendimento Capacidade Transportadoras Veículos …" at bounding box center [342, 163] width 685 height 326
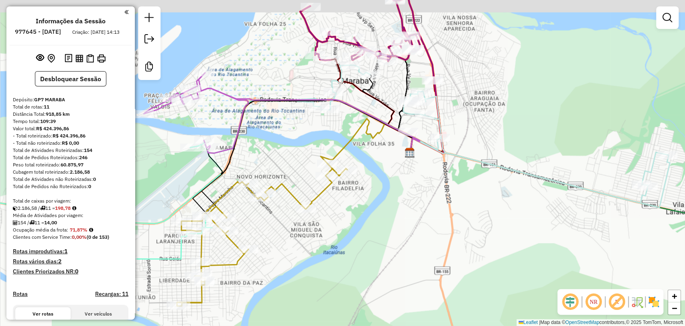
drag, startPoint x: 489, startPoint y: 54, endPoint x: 427, endPoint y: 73, distance: 64.4
click at [427, 73] on div "Janela de atendimento Grade de atendimento Capacidade Transportadoras Veículos …" at bounding box center [342, 163] width 685 height 326
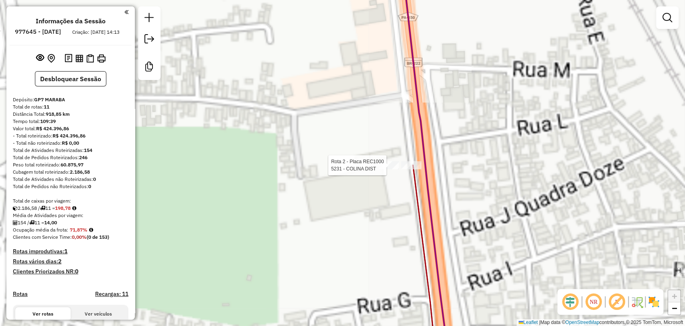
select select "**********"
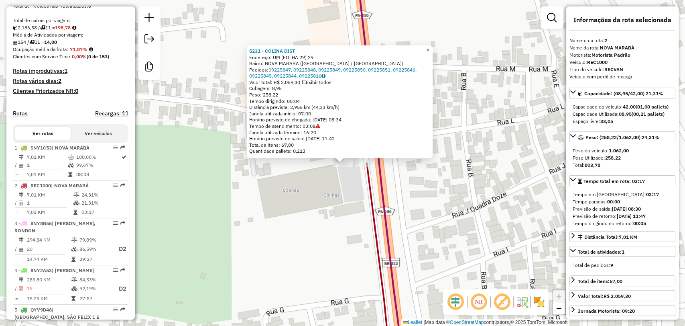
scroll to position [360, 0]
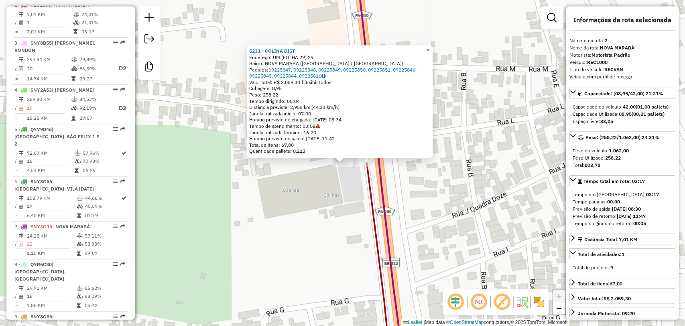
click at [367, 172] on icon at bounding box center [385, 260] width 36 height 195
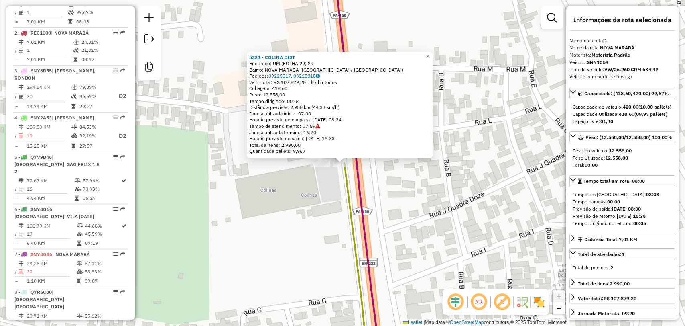
scroll to position [323, 0]
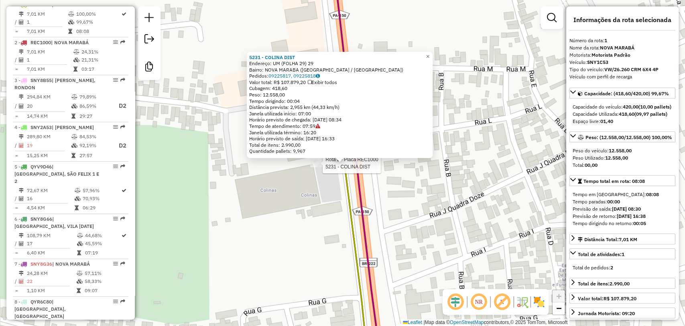
click at [322, 167] on div at bounding box center [320, 163] width 20 height 8
click at [411, 199] on div "5231 - COLINA DIST Endereço: UM (FOLHA 29) 29 Bairro: [GEOGRAPHIC_DATA] ([GEOGR…" at bounding box center [342, 163] width 685 height 326
